Goal: Book appointment/travel/reservation

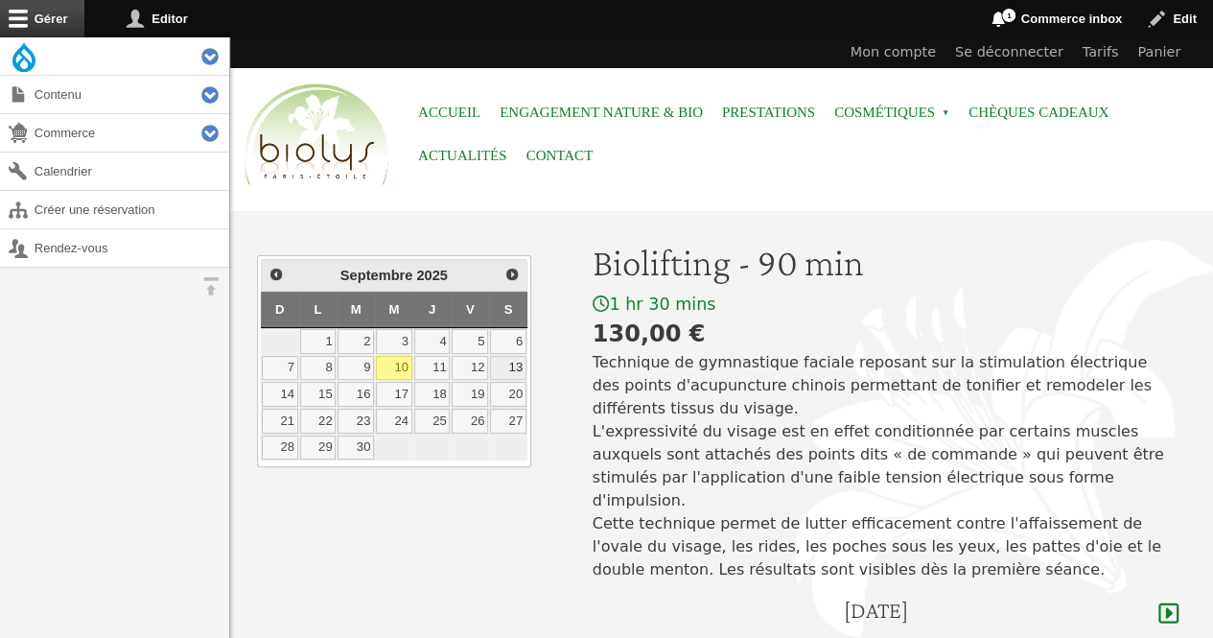
click at [516, 356] on link "13" at bounding box center [508, 368] width 36 height 25
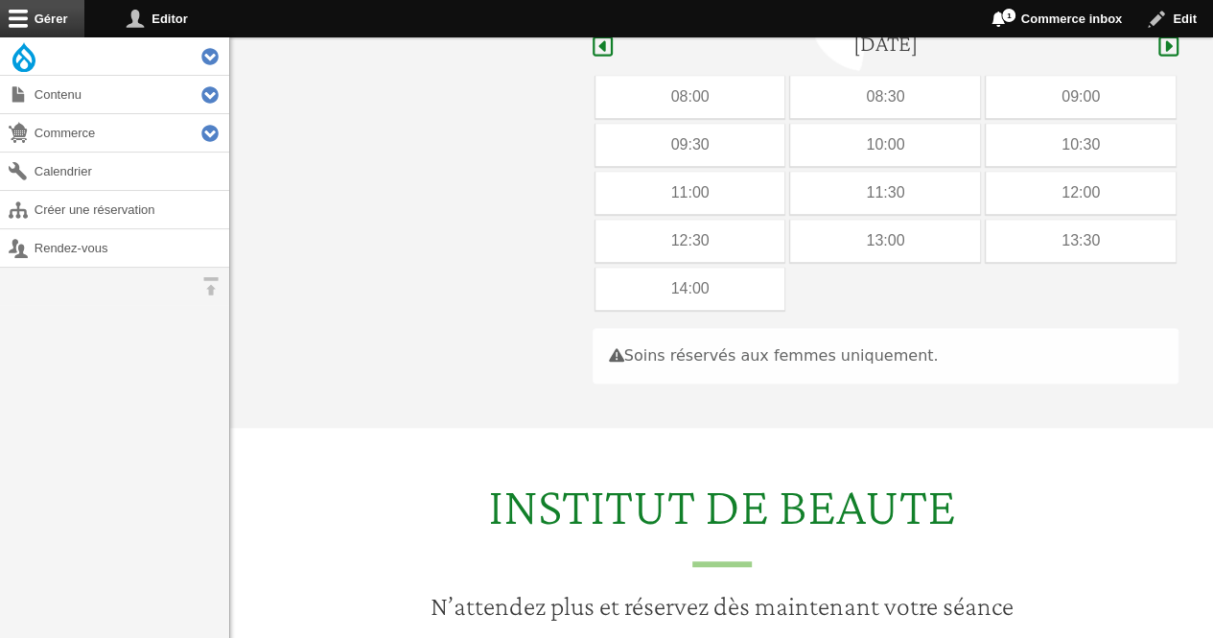
scroll to position [572, 0]
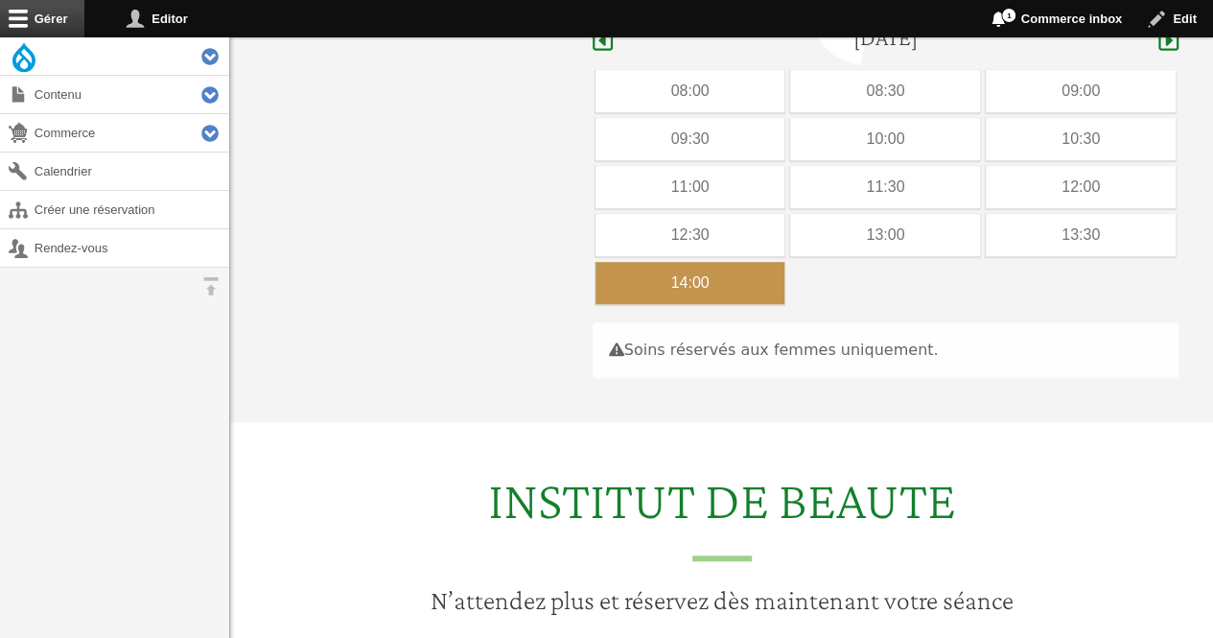
click at [658, 262] on div "14:00" at bounding box center [690, 283] width 190 height 42
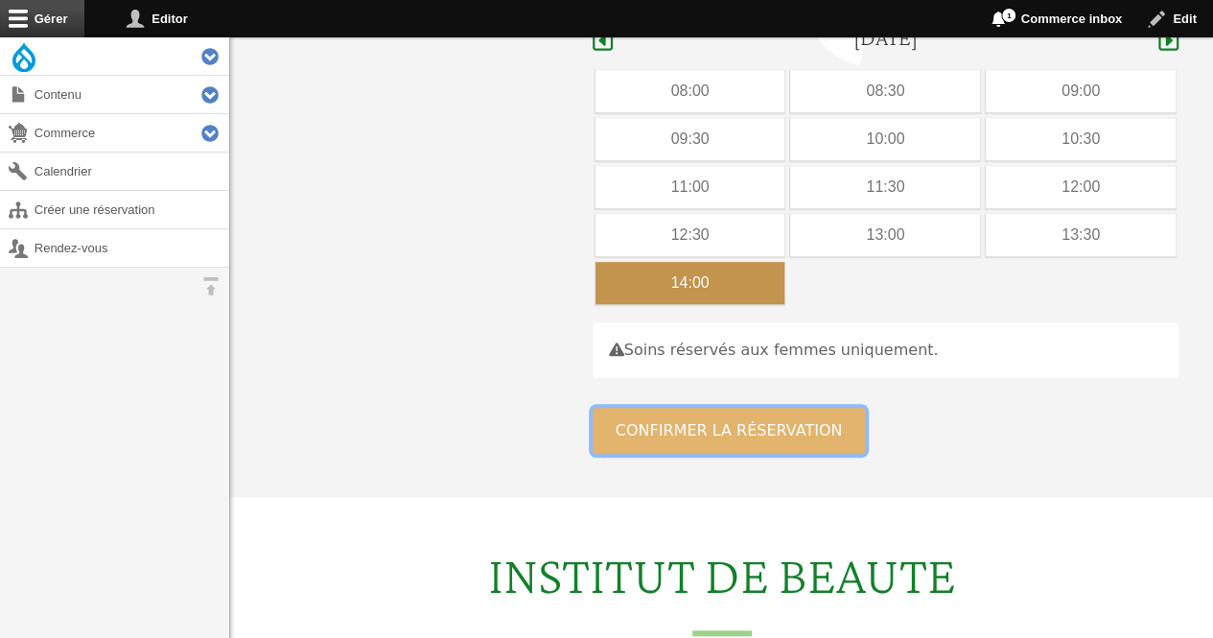
click at [794, 408] on button "Confirmer la réservation" at bounding box center [729, 431] width 273 height 46
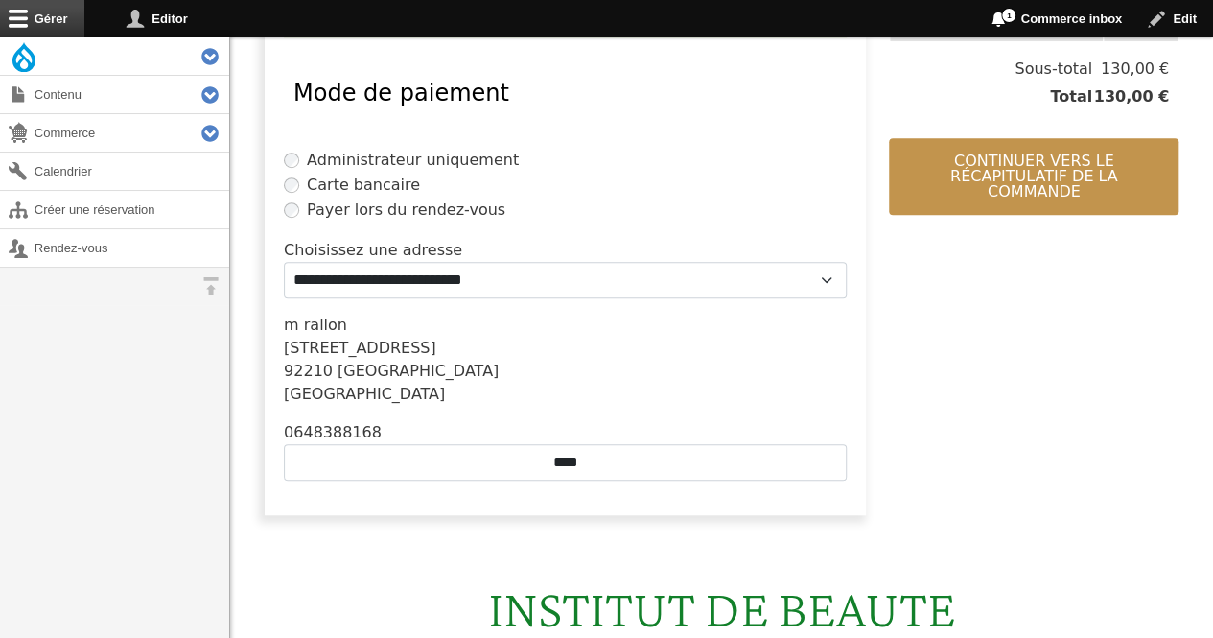
scroll to position [506, 0]
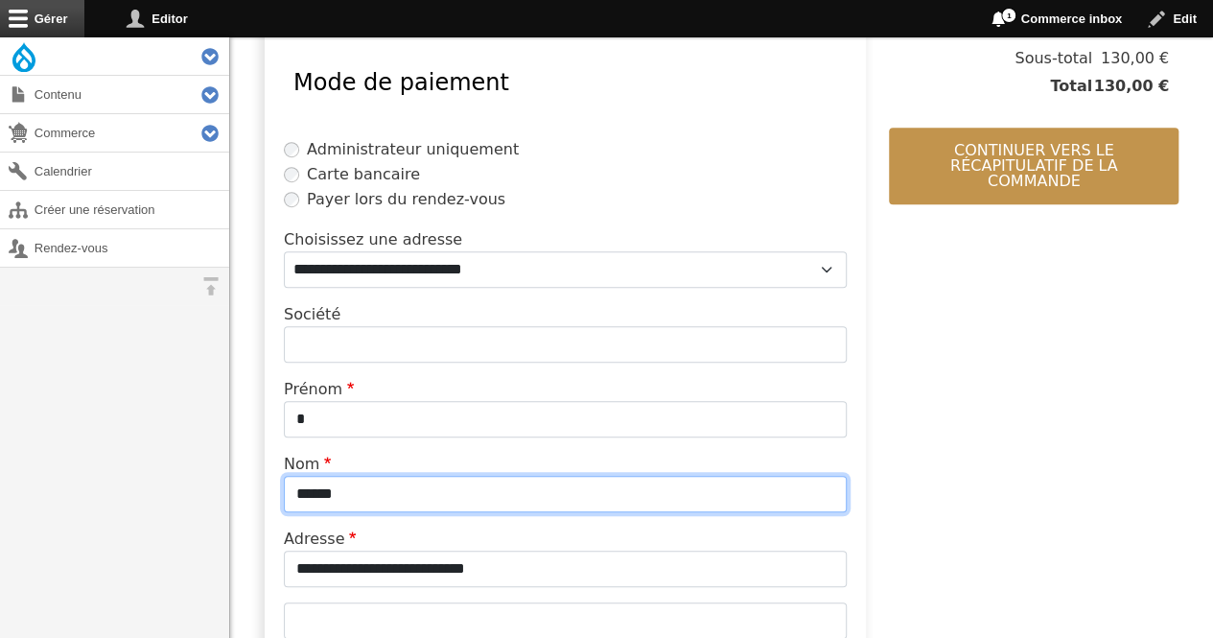
click at [478, 488] on input "******" at bounding box center [565, 494] width 563 height 36
type input "*"
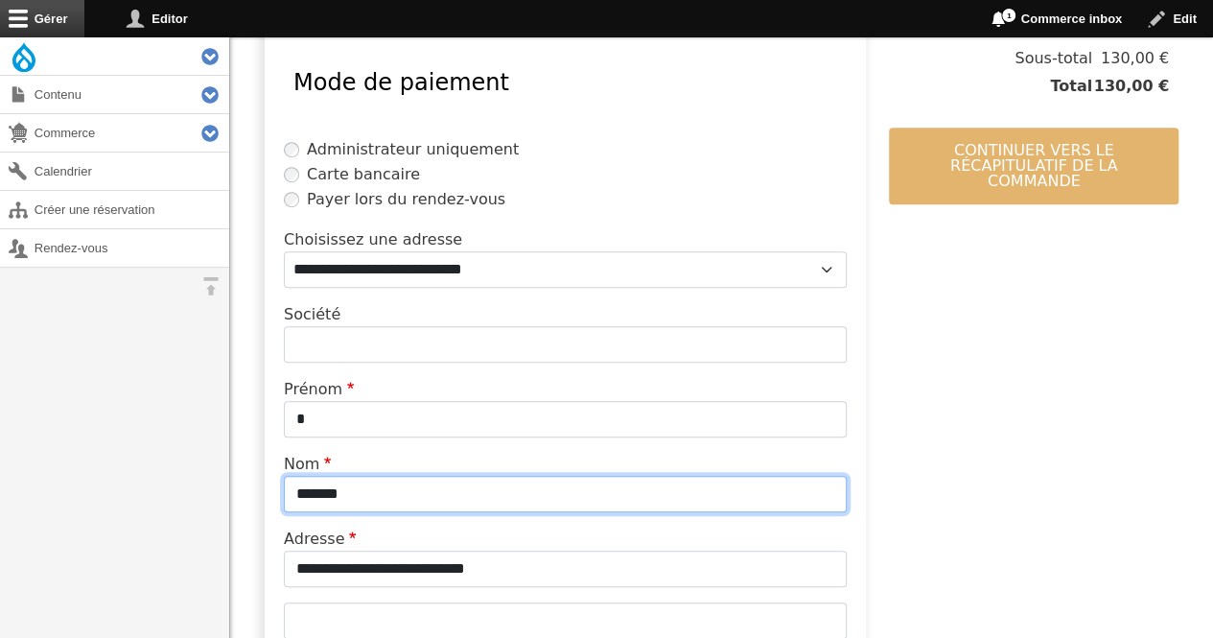
type input "*******"
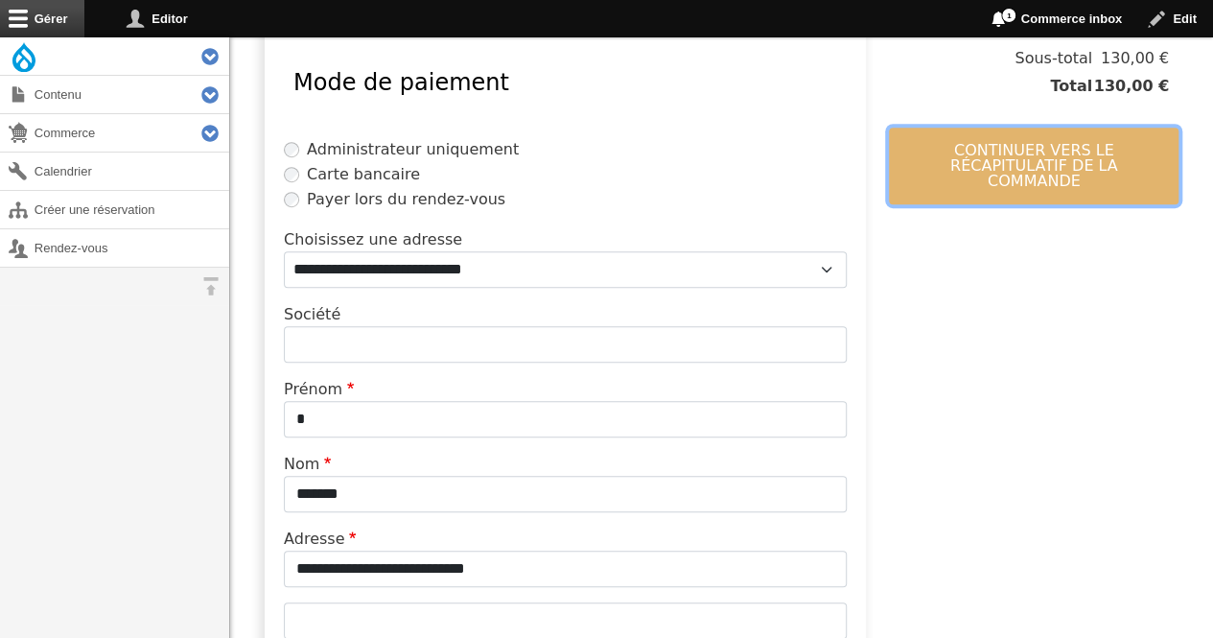
click at [991, 143] on button "Continuer vers le récapitulatif de la commande" at bounding box center [1034, 166] width 290 height 77
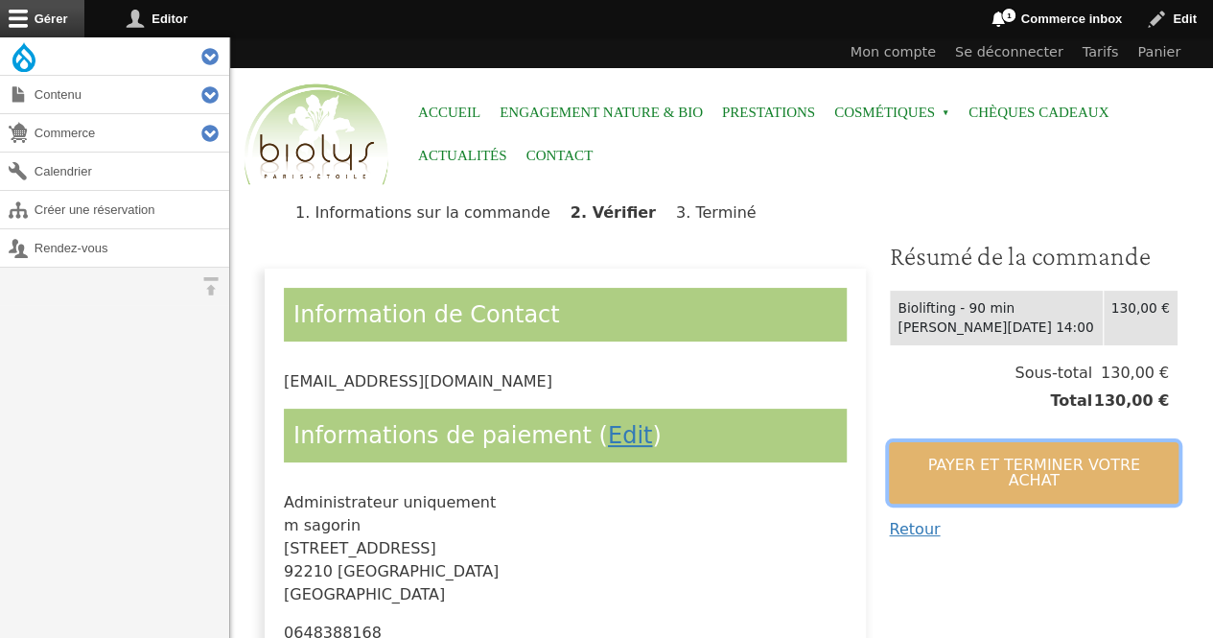
click at [928, 455] on button "Payer et terminer votre achat" at bounding box center [1034, 472] width 290 height 61
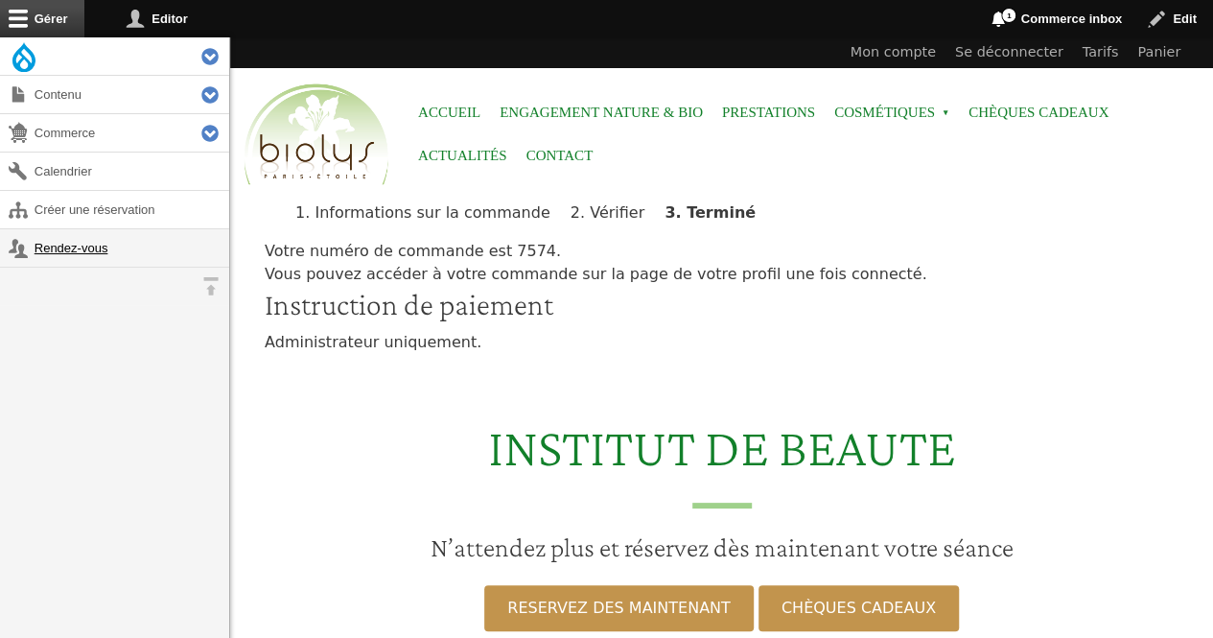
click at [61, 246] on link "Rendez-vous" at bounding box center [114, 247] width 229 height 37
